Goal: Task Accomplishment & Management: Manage account settings

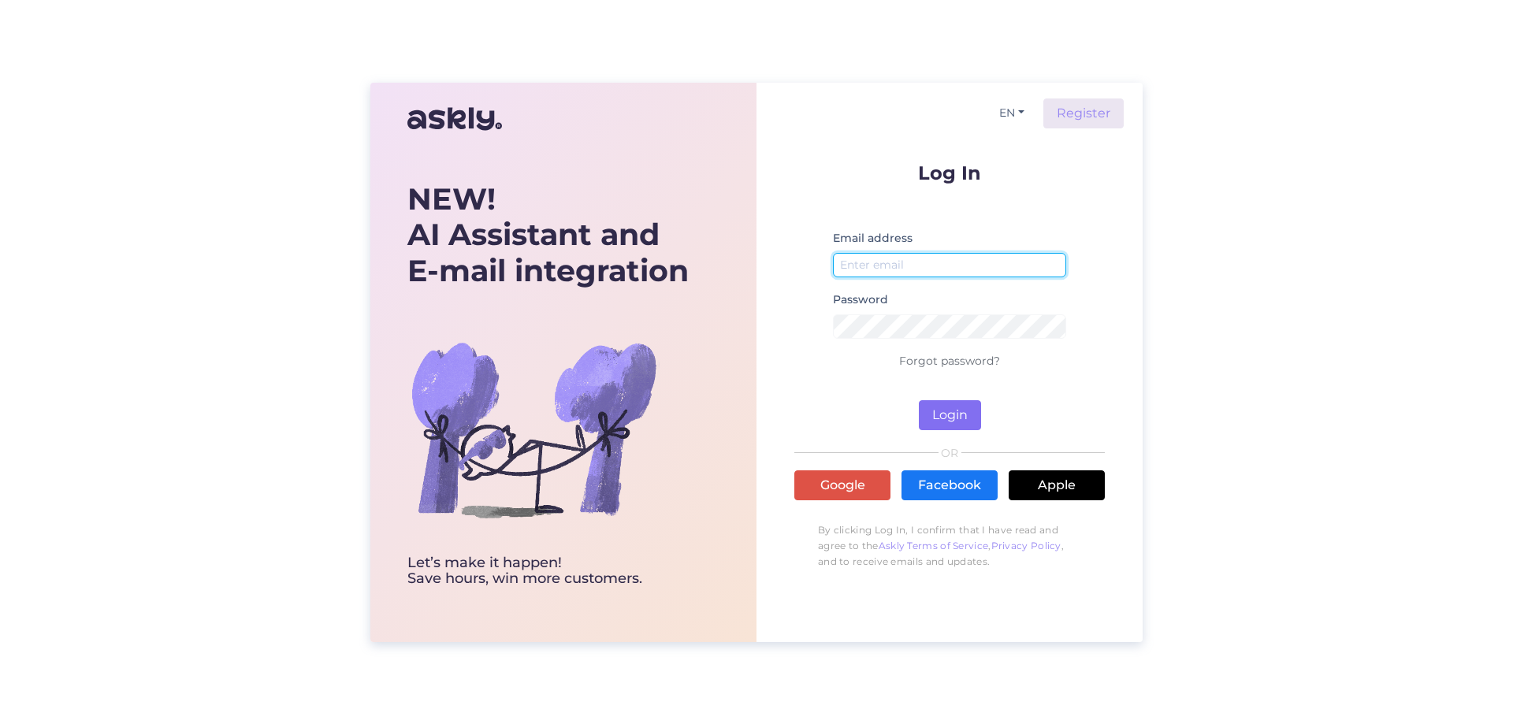
type input "[EMAIL_ADDRESS][DOMAIN_NAME]"
click at [951, 415] on button "Login" at bounding box center [950, 415] width 62 height 30
click at [969, 412] on button "Login" at bounding box center [950, 415] width 62 height 30
click at [944, 414] on button "Login" at bounding box center [950, 415] width 62 height 30
click at [899, 266] on input "[EMAIL_ADDRESS][DOMAIN_NAME]" at bounding box center [949, 265] width 233 height 24
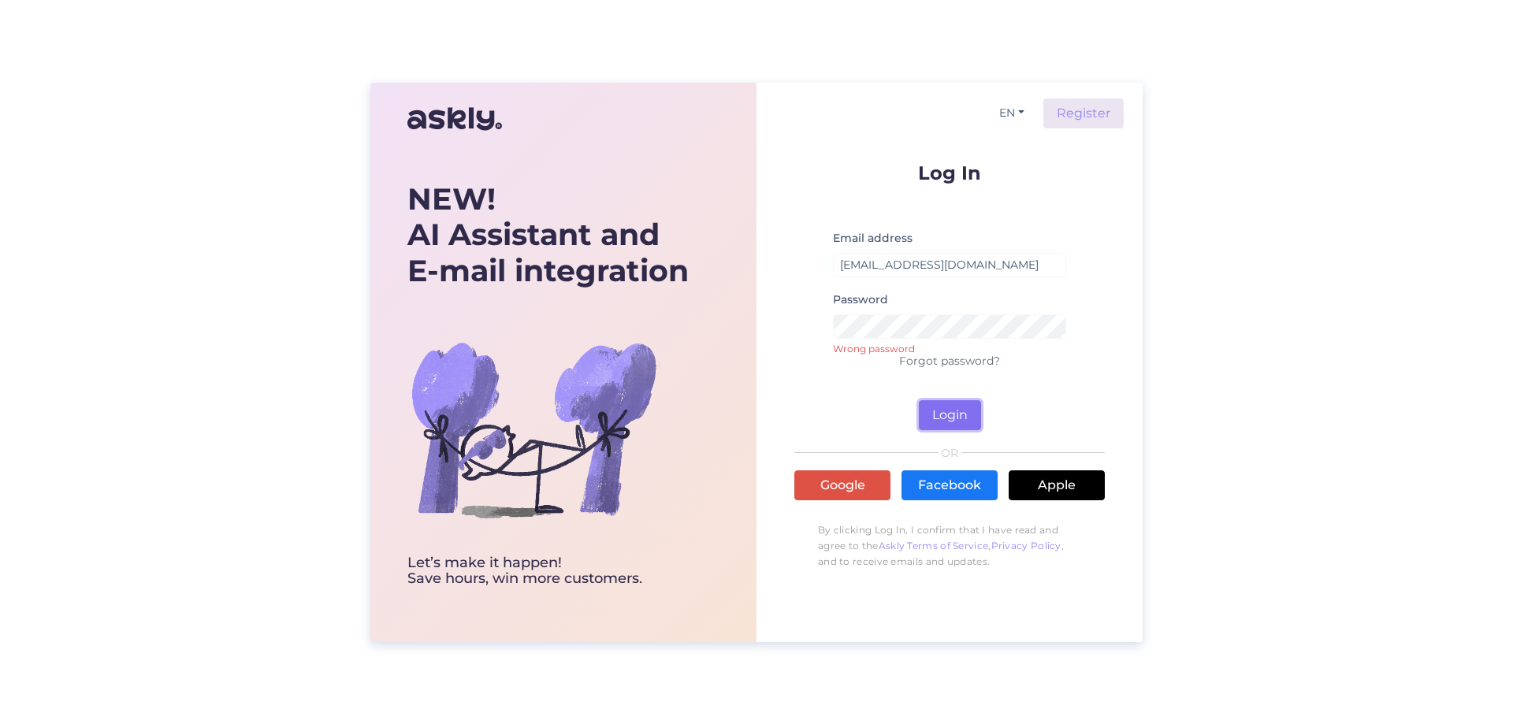
click at [924, 411] on button "Login" at bounding box center [950, 415] width 62 height 30
click at [927, 411] on button "Login" at bounding box center [950, 415] width 62 height 30
click at [979, 426] on button "Login" at bounding box center [950, 415] width 62 height 30
click at [960, 419] on button "Login" at bounding box center [950, 415] width 62 height 30
